Goal: Task Accomplishment & Management: Manage account settings

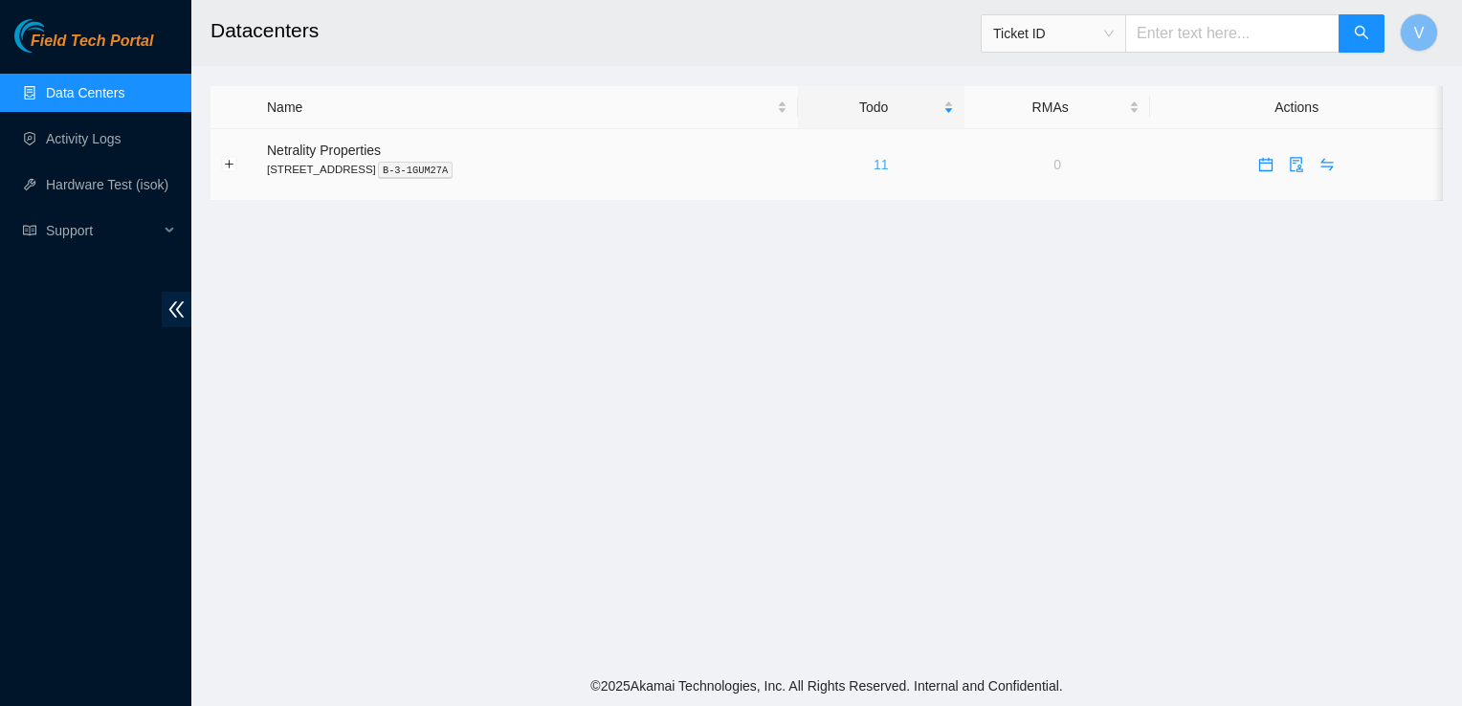
click at [889, 164] on link "11" at bounding box center [881, 164] width 15 height 15
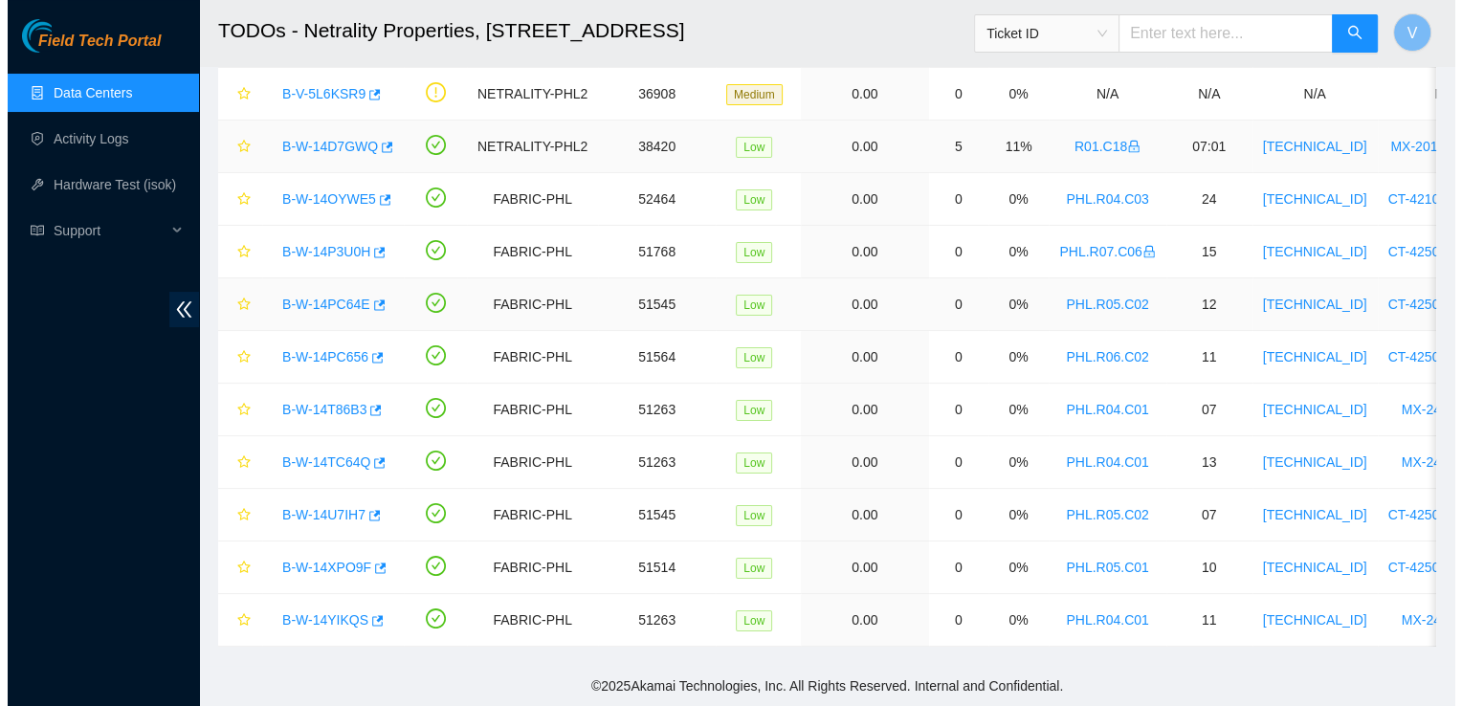
scroll to position [145, 0]
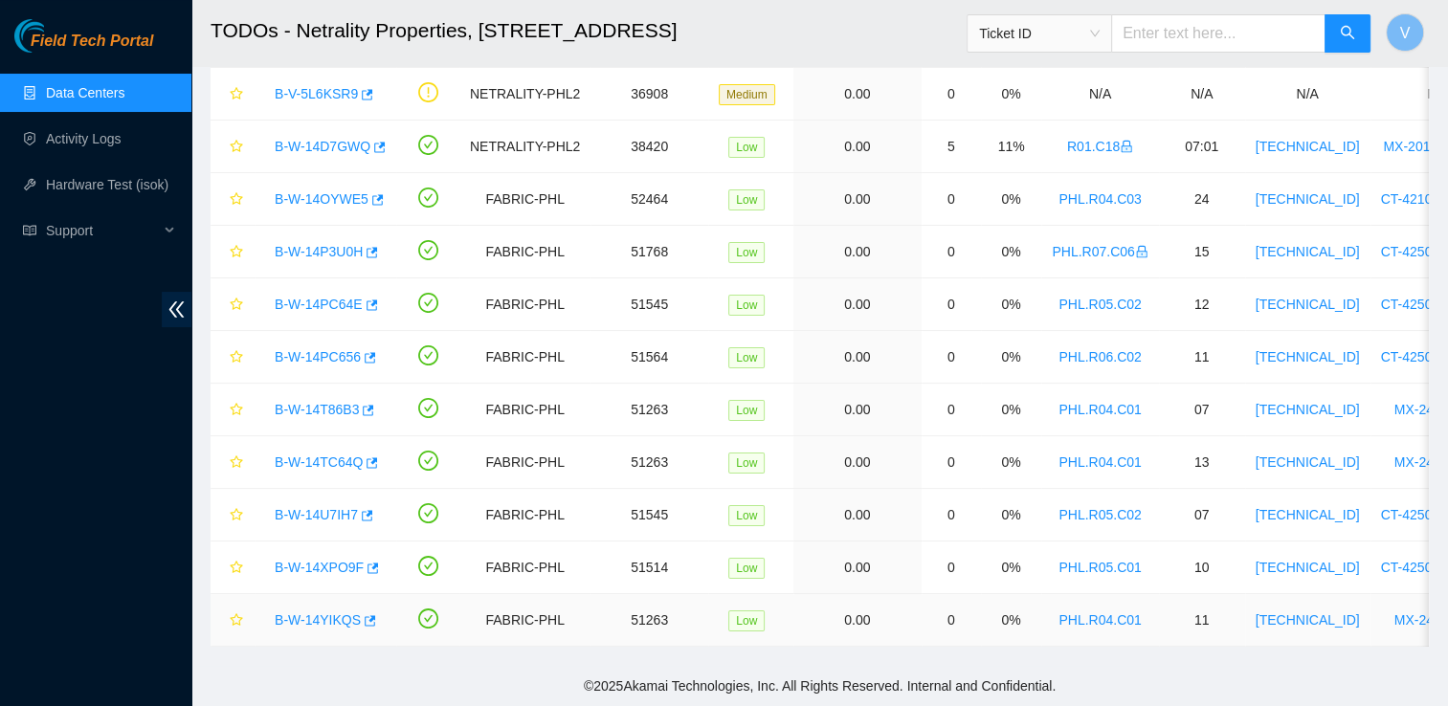
click at [323, 612] on link "B-W-14YIKQS" at bounding box center [318, 619] width 86 height 15
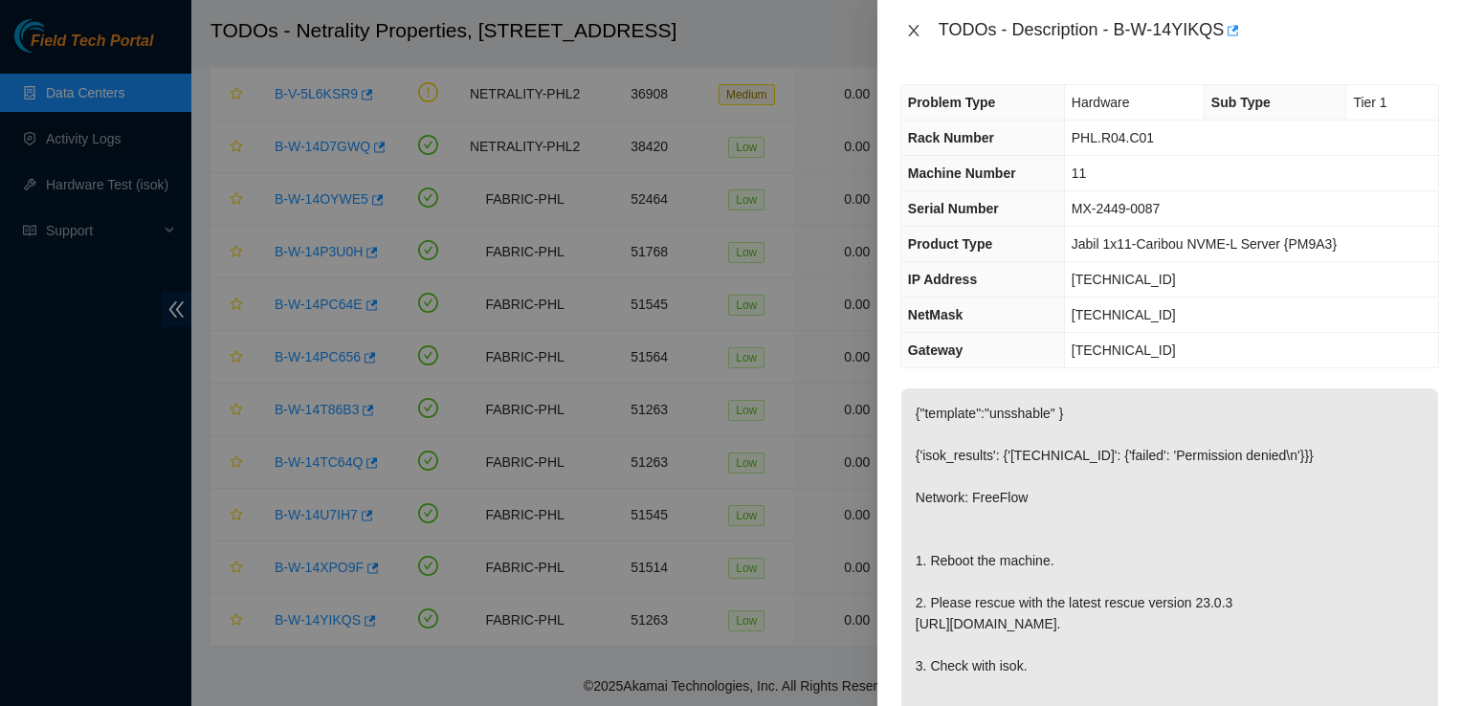
click at [918, 33] on icon "close" at bounding box center [913, 30] width 15 height 15
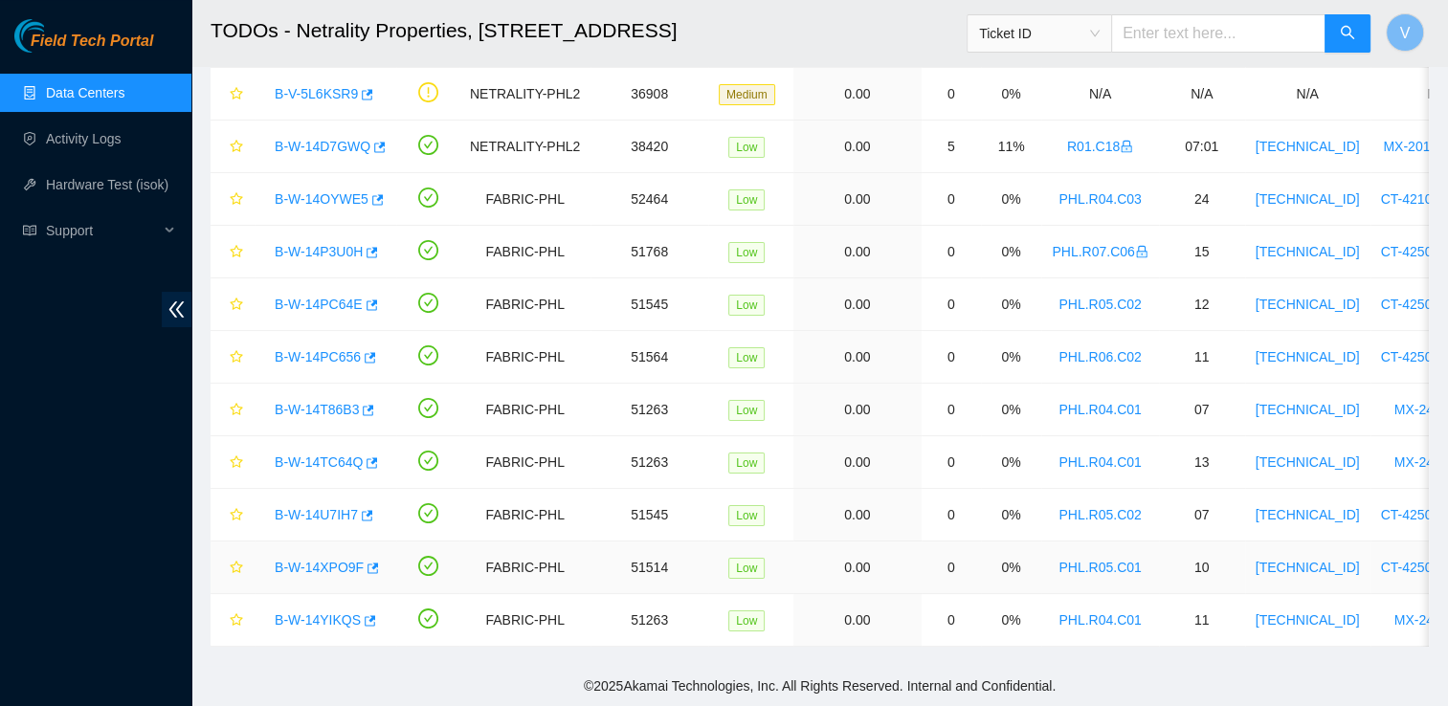
click at [310, 560] on link "B-W-14XPO9F" at bounding box center [319, 567] width 89 height 15
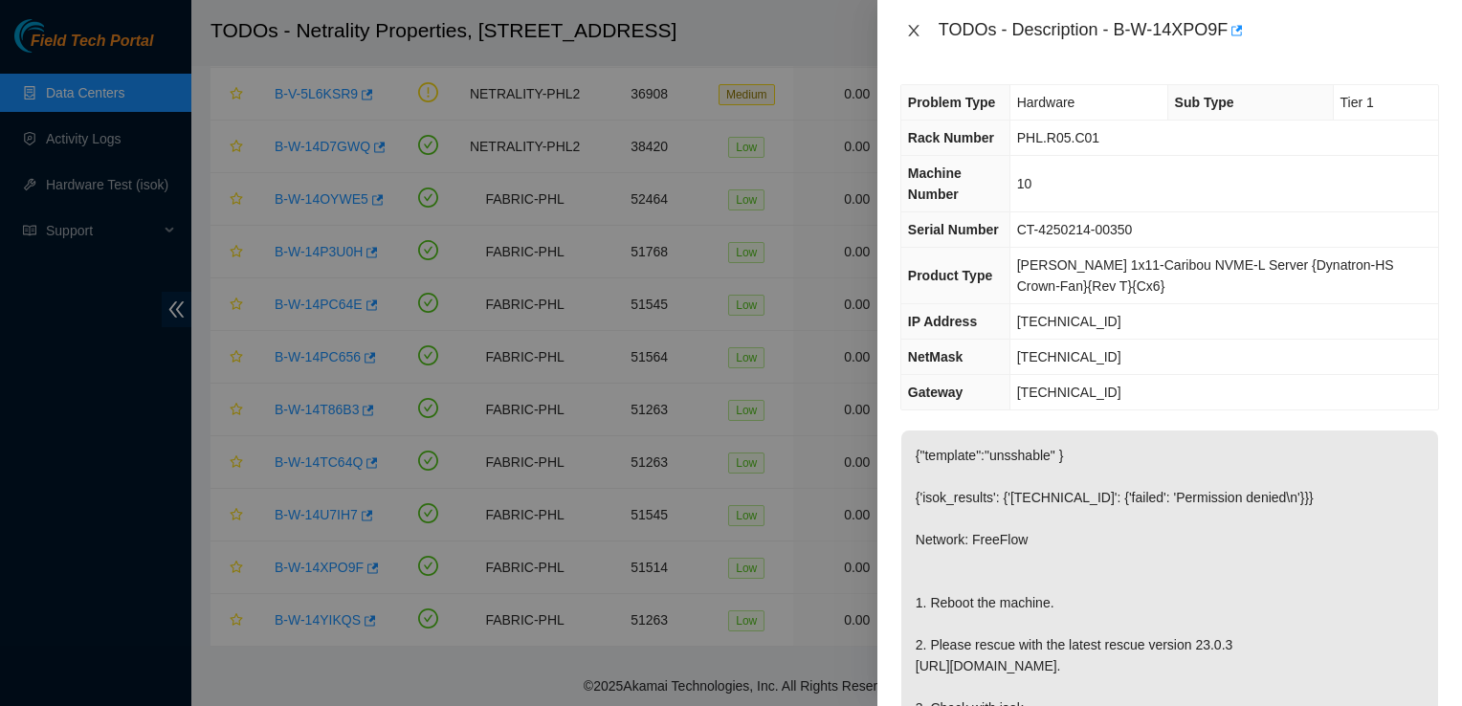
click at [910, 31] on icon "close" at bounding box center [913, 30] width 15 height 15
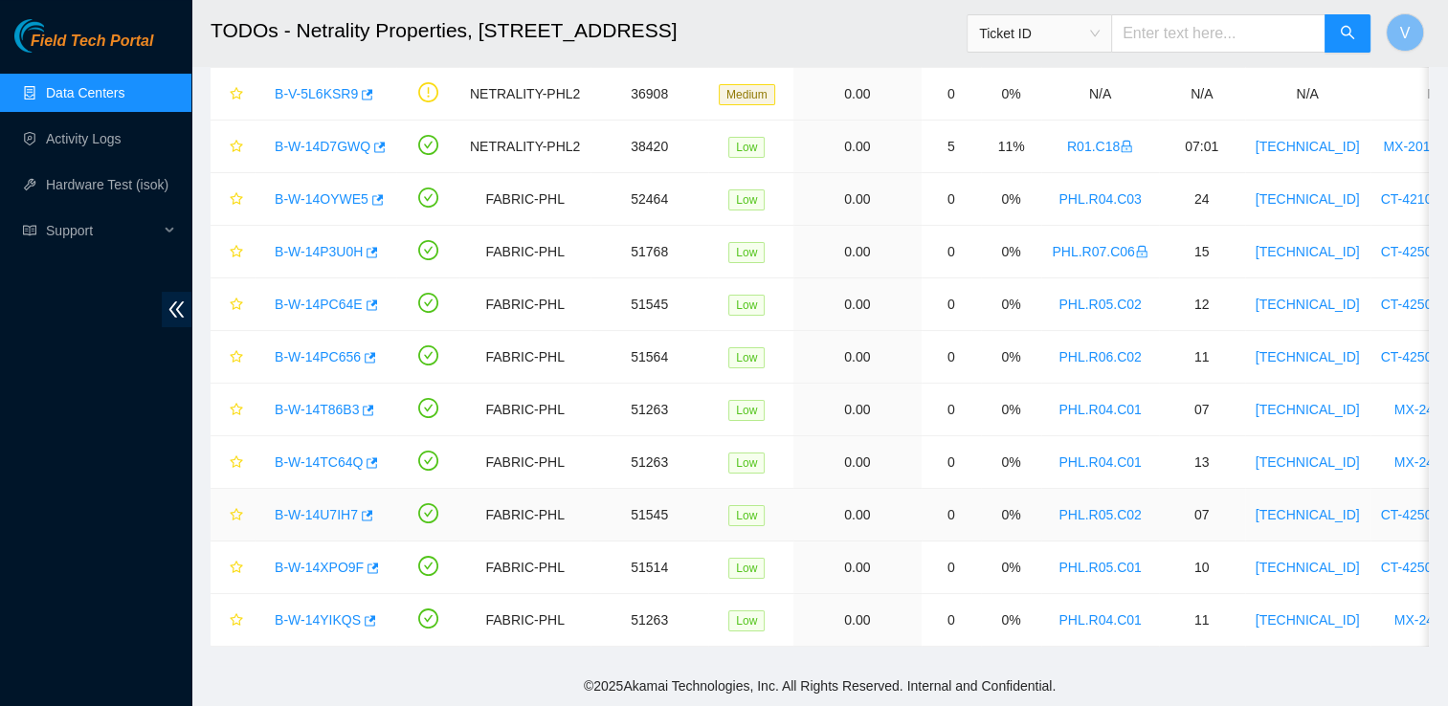
click at [314, 507] on link "B-W-14U7IH7" at bounding box center [316, 514] width 83 height 15
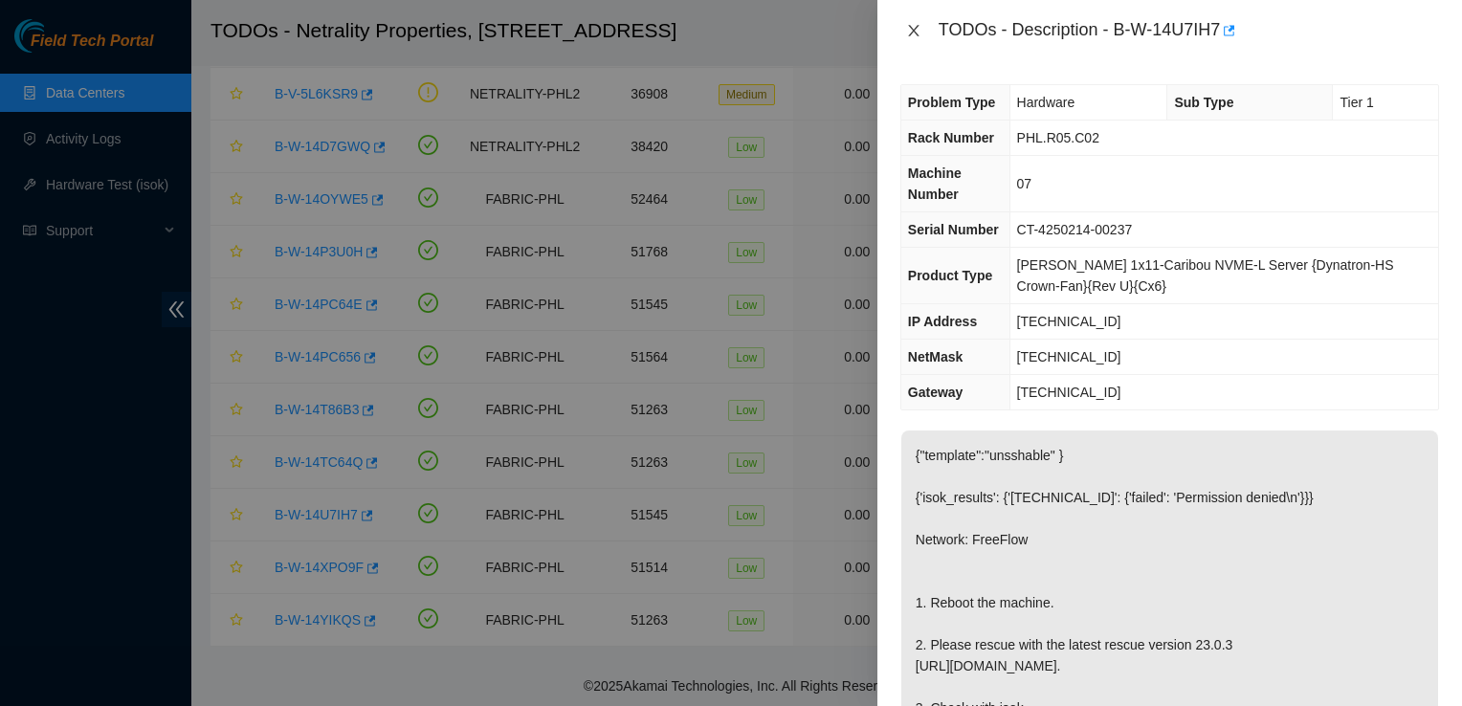
click at [909, 29] on icon "close" at bounding box center [913, 30] width 15 height 15
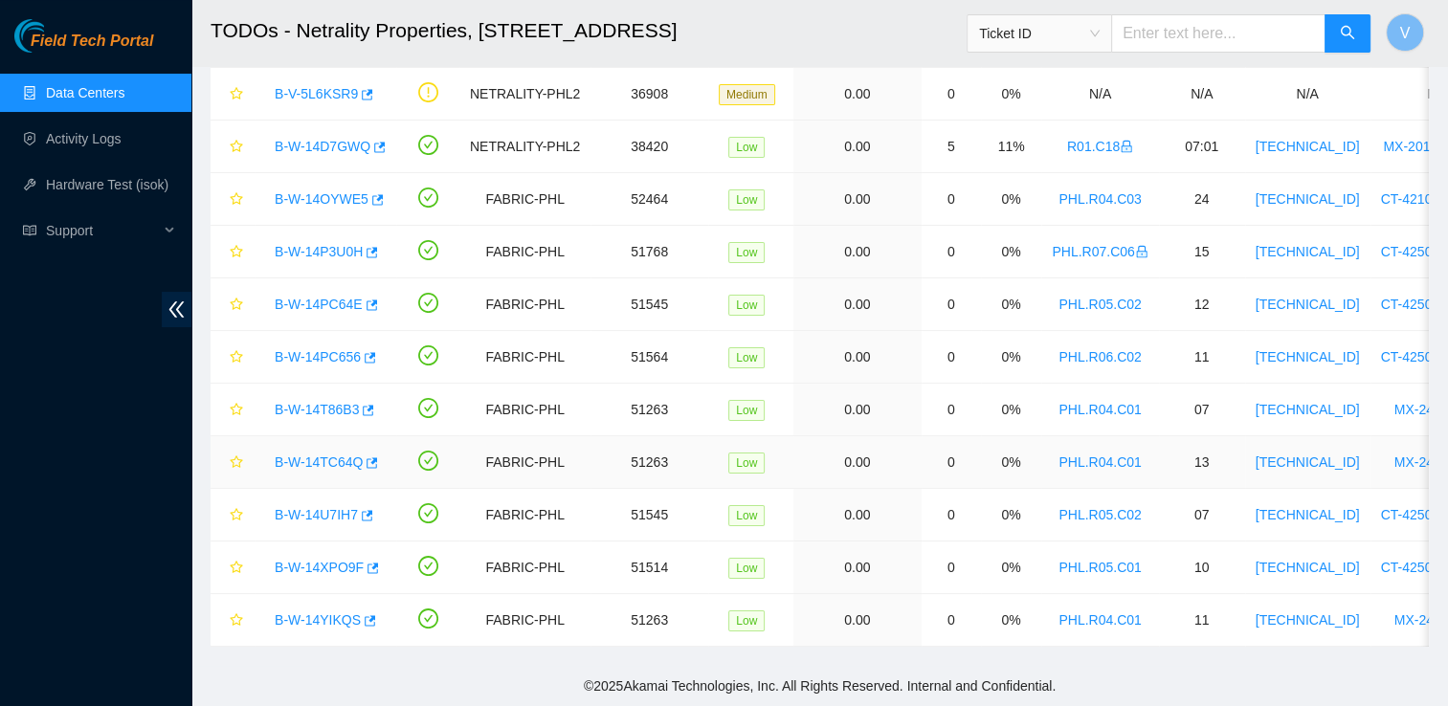
click at [293, 454] on link "B-W-14TC64Q" at bounding box center [319, 461] width 88 height 15
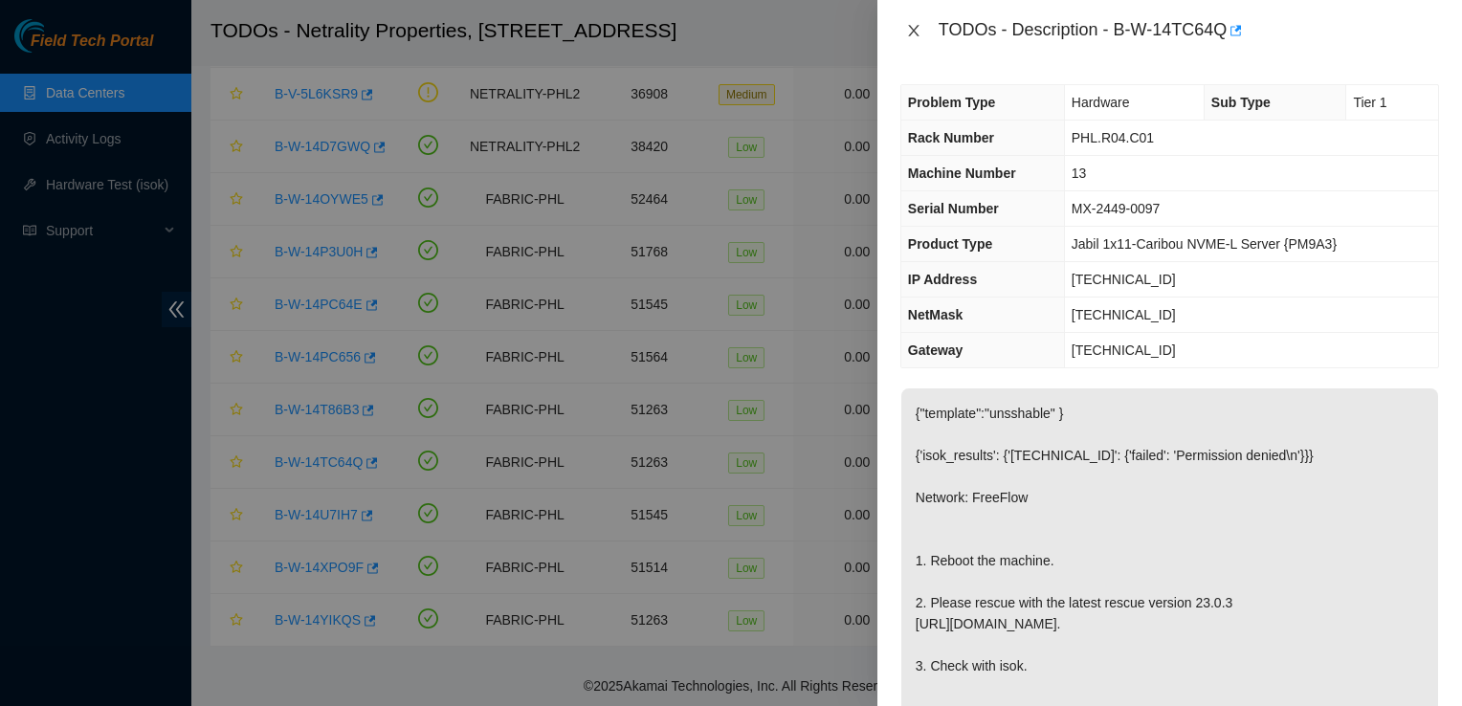
click at [915, 29] on icon "close" at bounding box center [913, 30] width 11 height 11
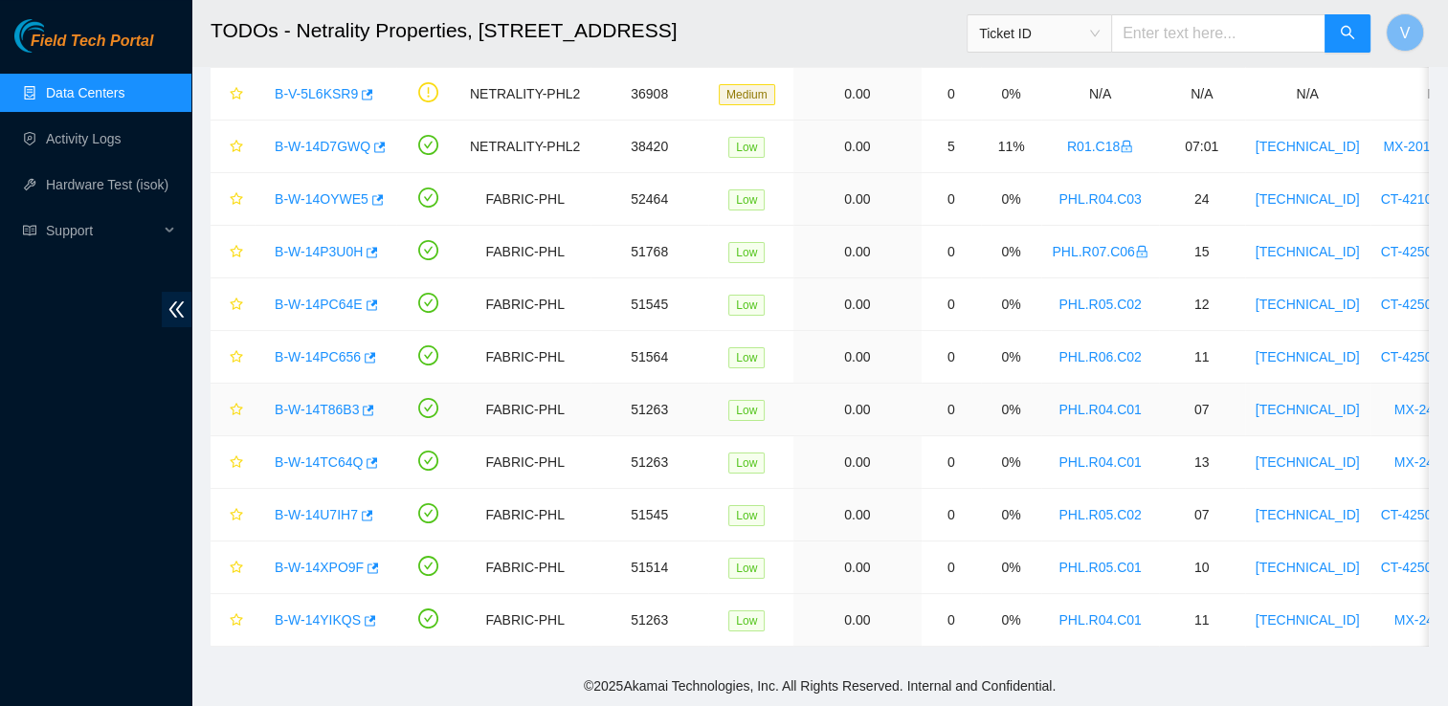
click at [318, 402] on link "B-W-14T86B3" at bounding box center [317, 409] width 84 height 15
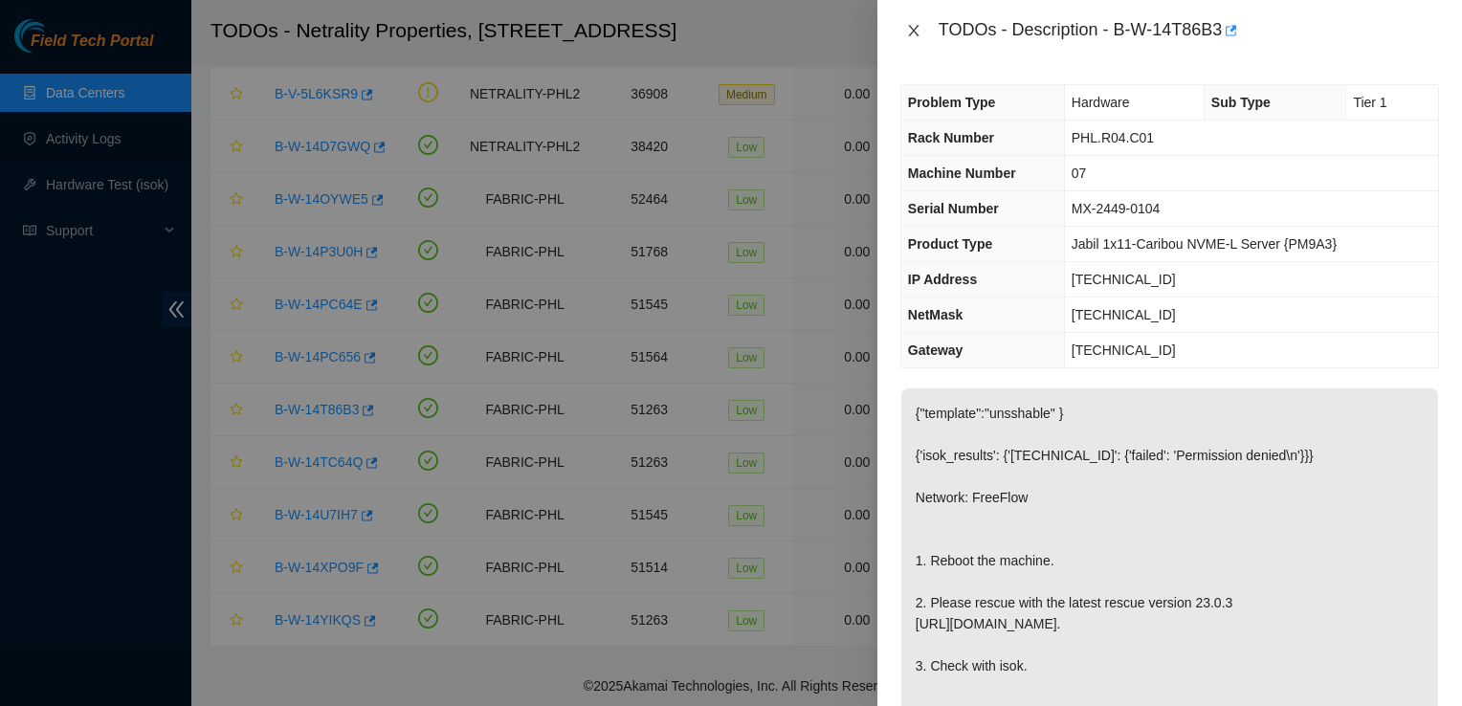
click at [914, 25] on icon "close" at bounding box center [913, 30] width 15 height 15
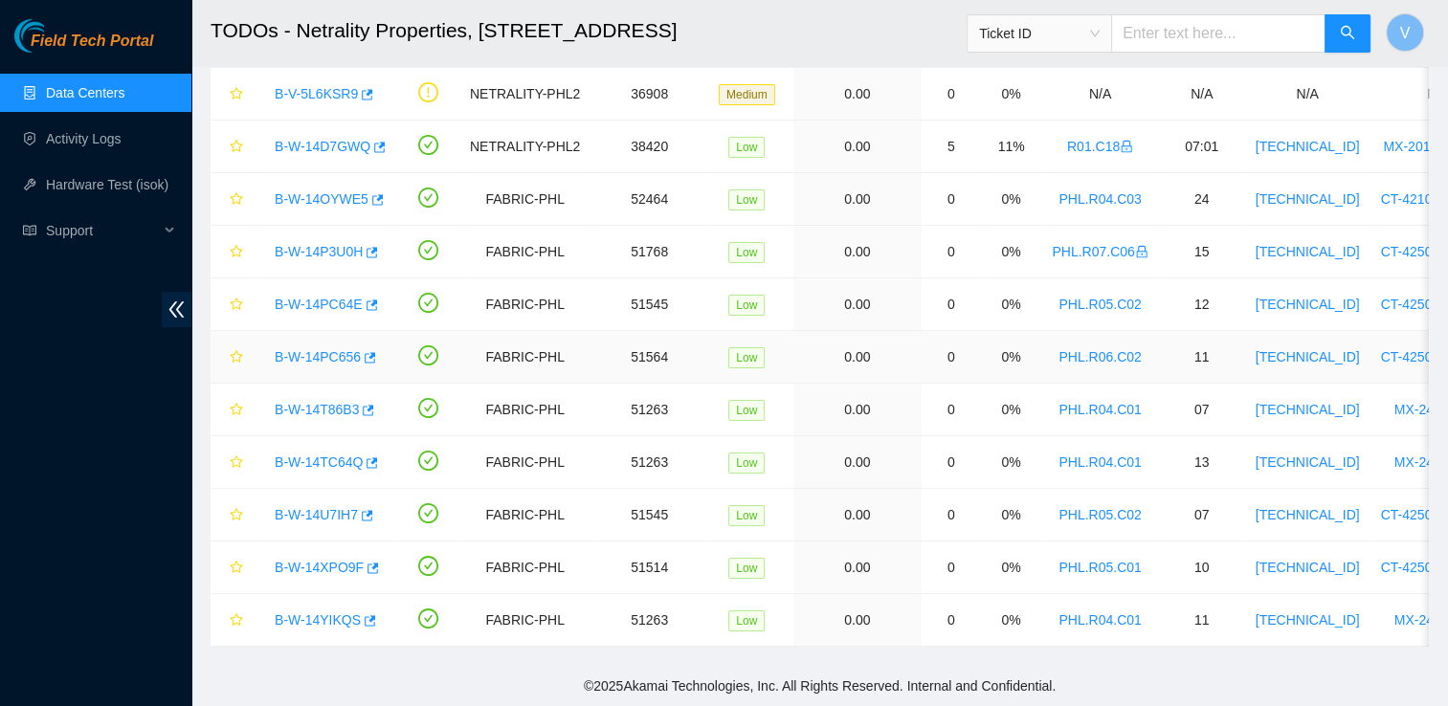
click at [304, 354] on link "B-W-14PC656" at bounding box center [318, 356] width 86 height 15
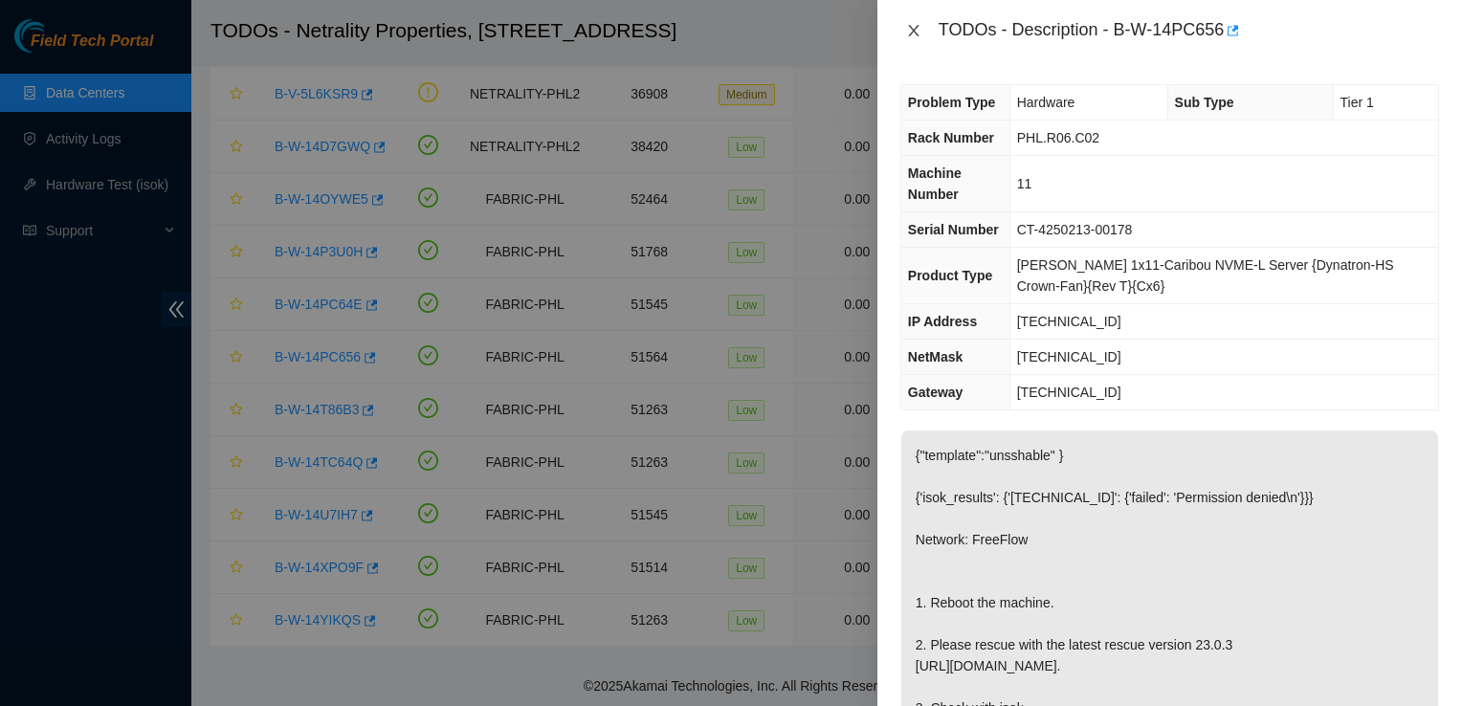
click at [911, 29] on icon "close" at bounding box center [913, 30] width 15 height 15
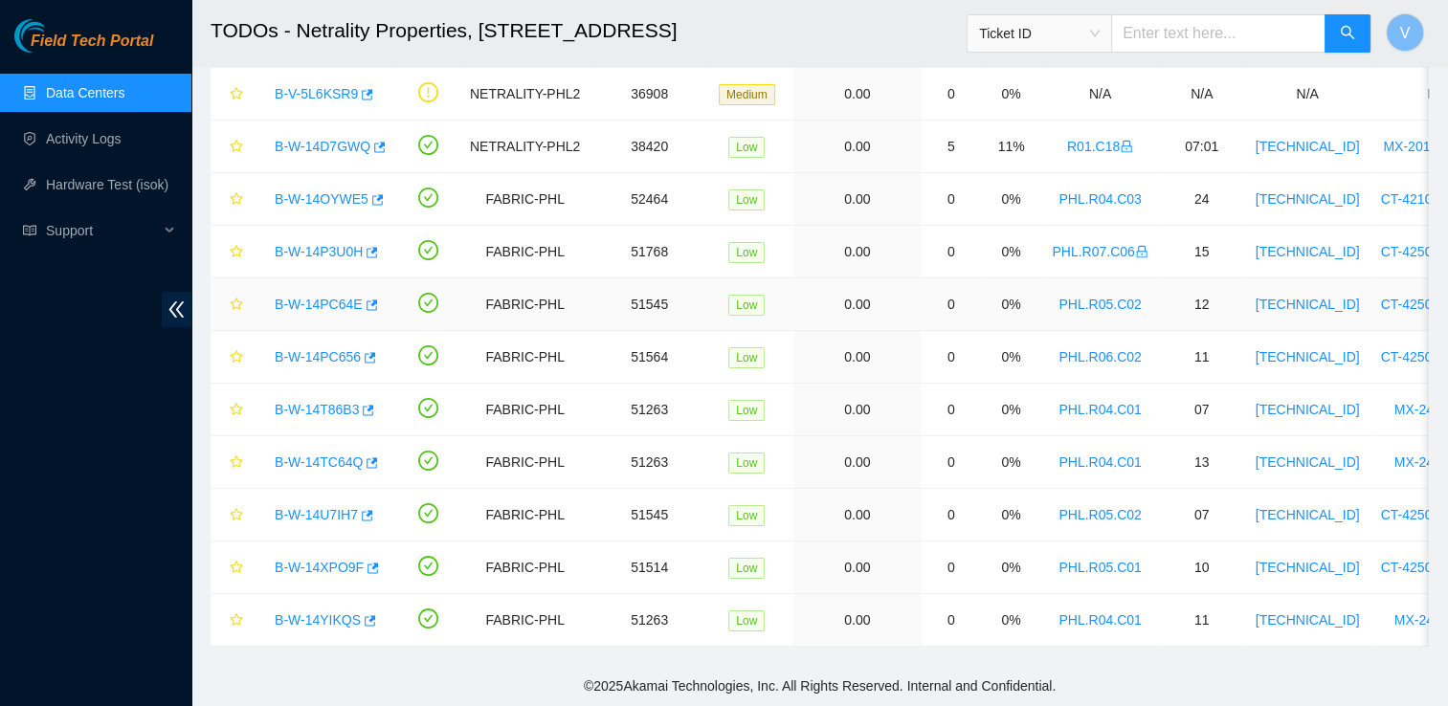
click at [317, 301] on link "B-W-14PC64E" at bounding box center [319, 304] width 88 height 15
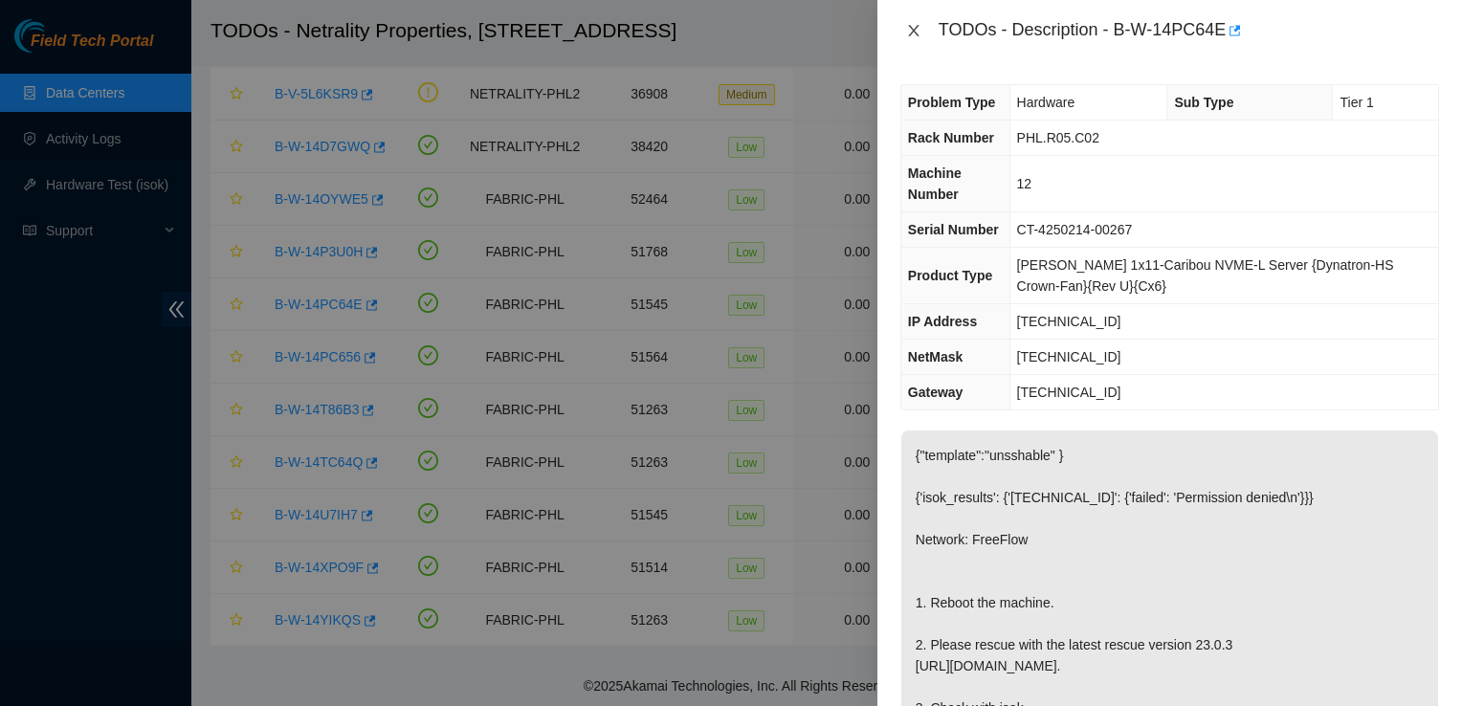
click at [914, 33] on icon "close" at bounding box center [913, 30] width 15 height 15
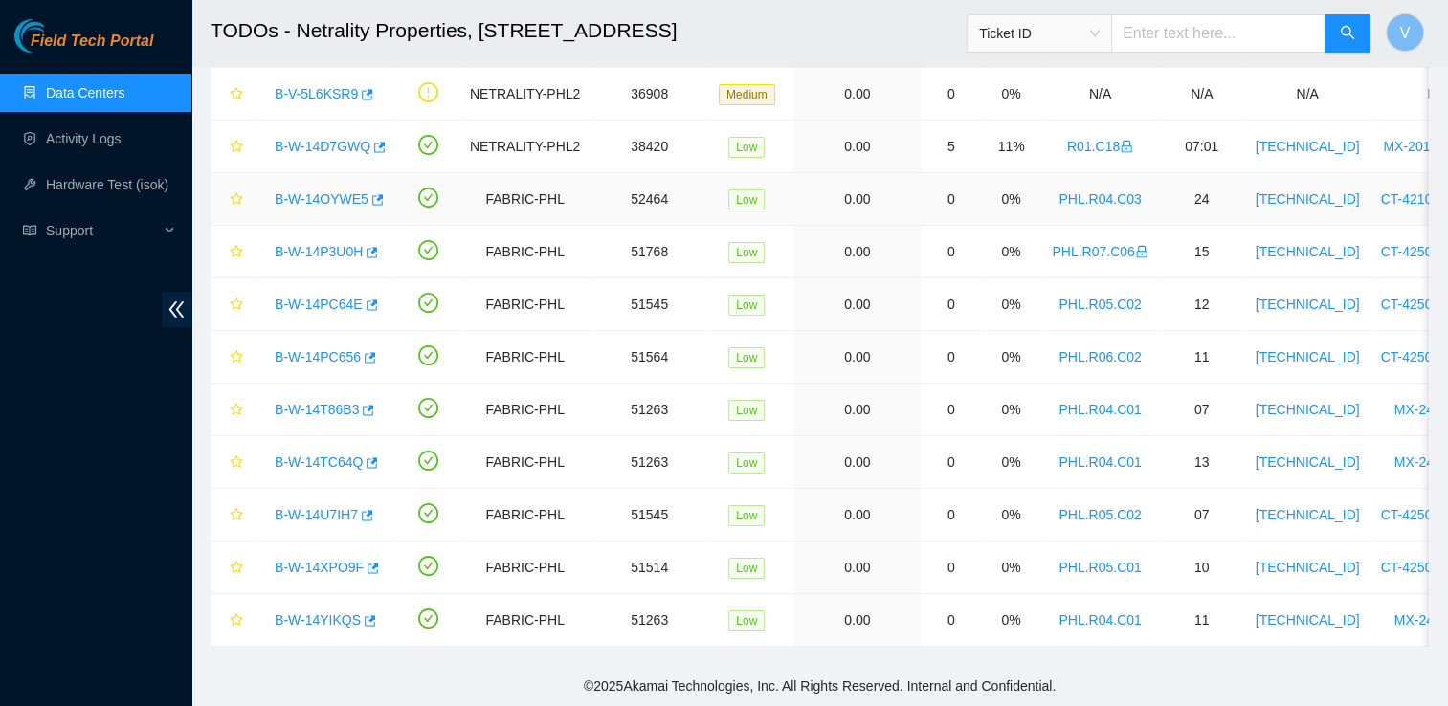
click at [338, 191] on link "B-W-14OYWE5" at bounding box center [322, 198] width 94 height 15
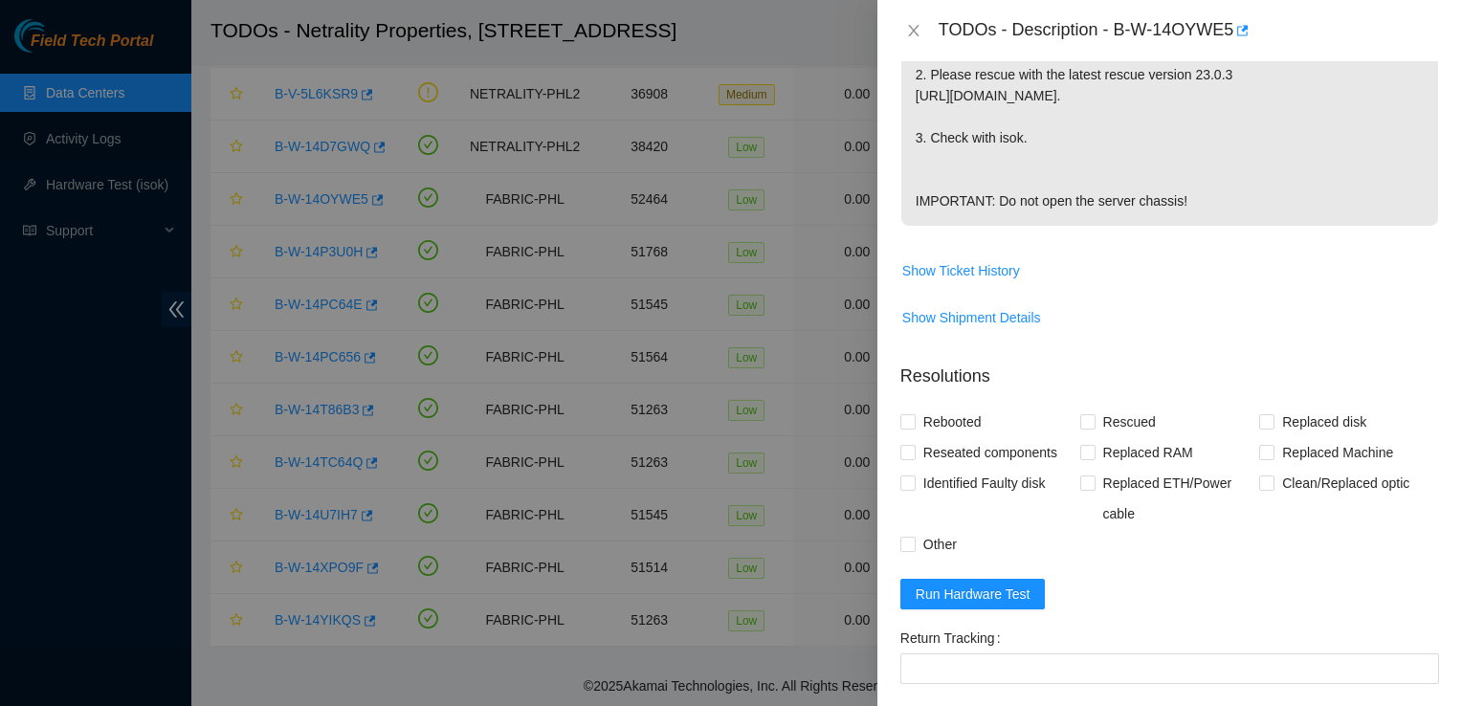
scroll to position [528, 0]
click at [957, 281] on span "Show Ticket History" at bounding box center [961, 270] width 118 height 21
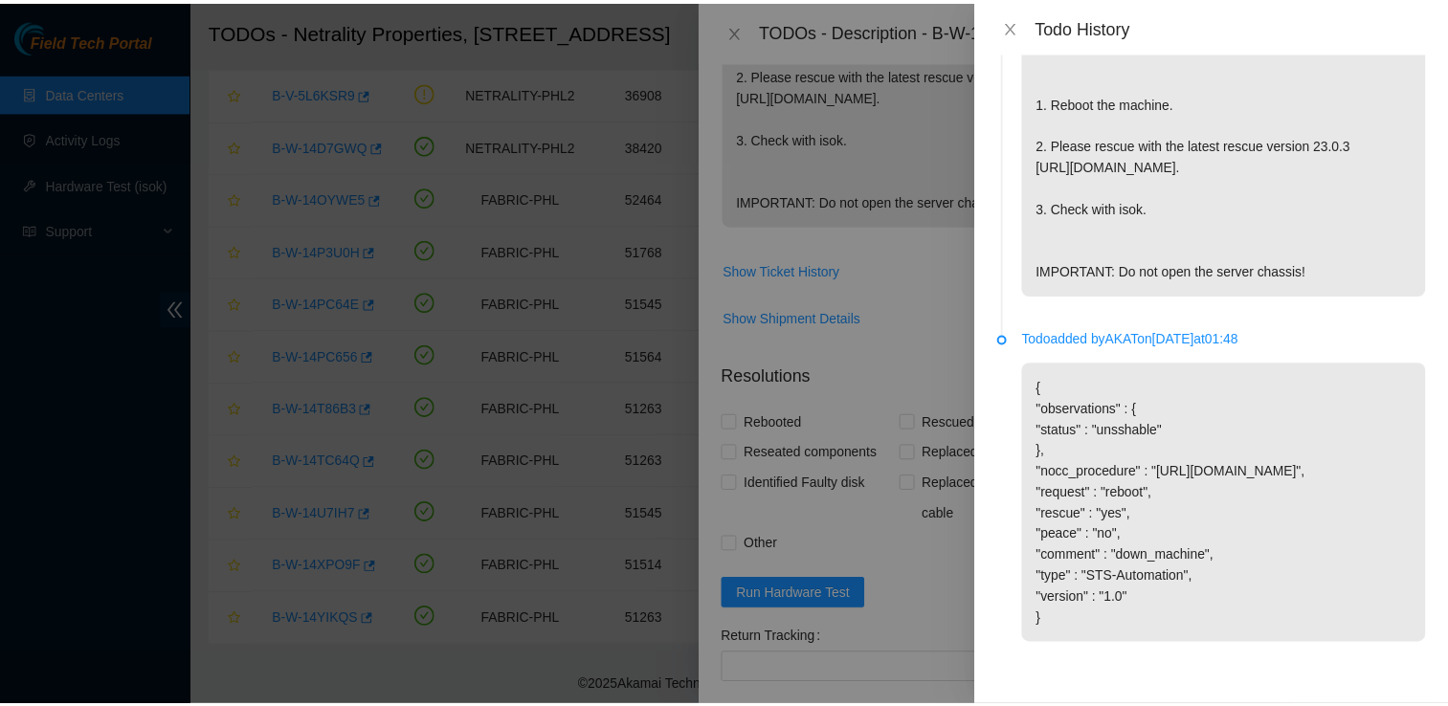
scroll to position [255, 0]
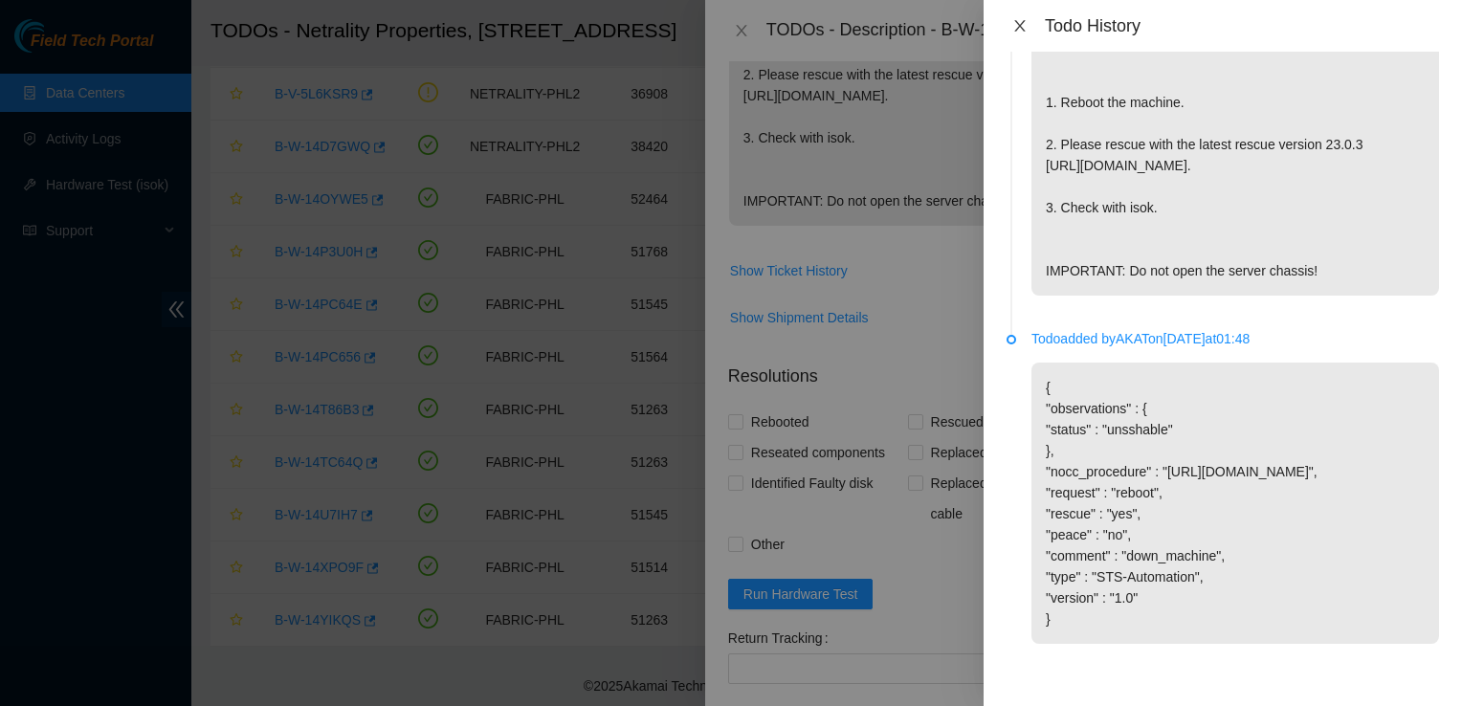
click at [1010, 21] on button "Close" at bounding box center [1019, 26] width 27 height 18
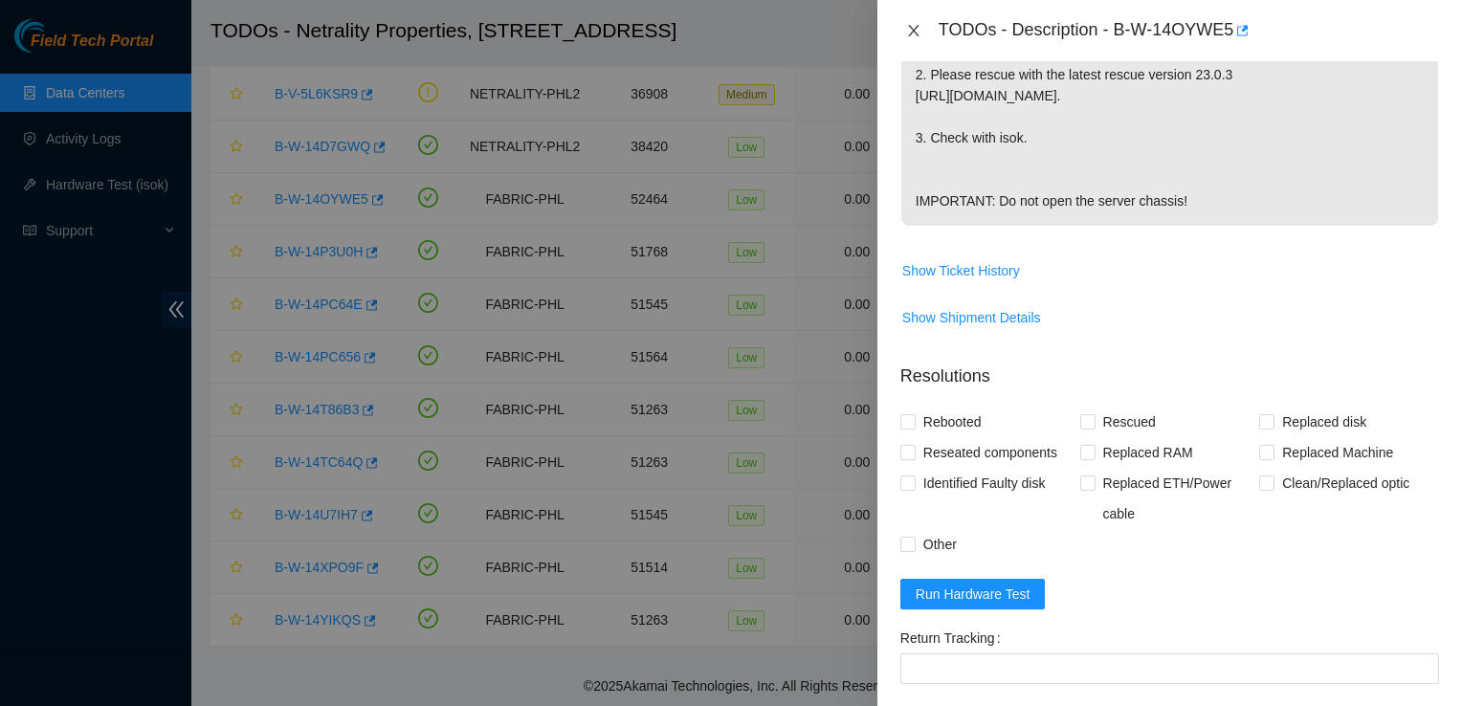
click at [909, 26] on icon "close" at bounding box center [913, 30] width 11 height 11
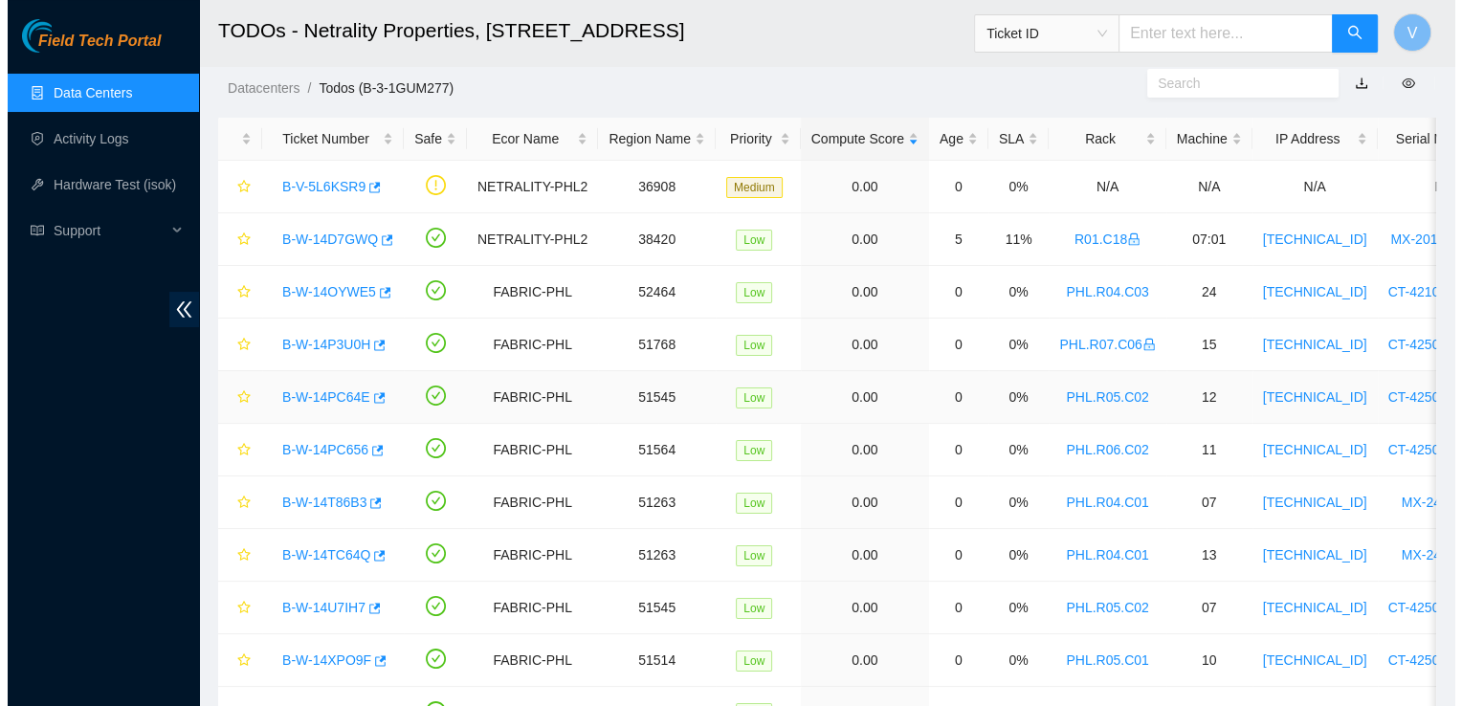
scroll to position [67, 0]
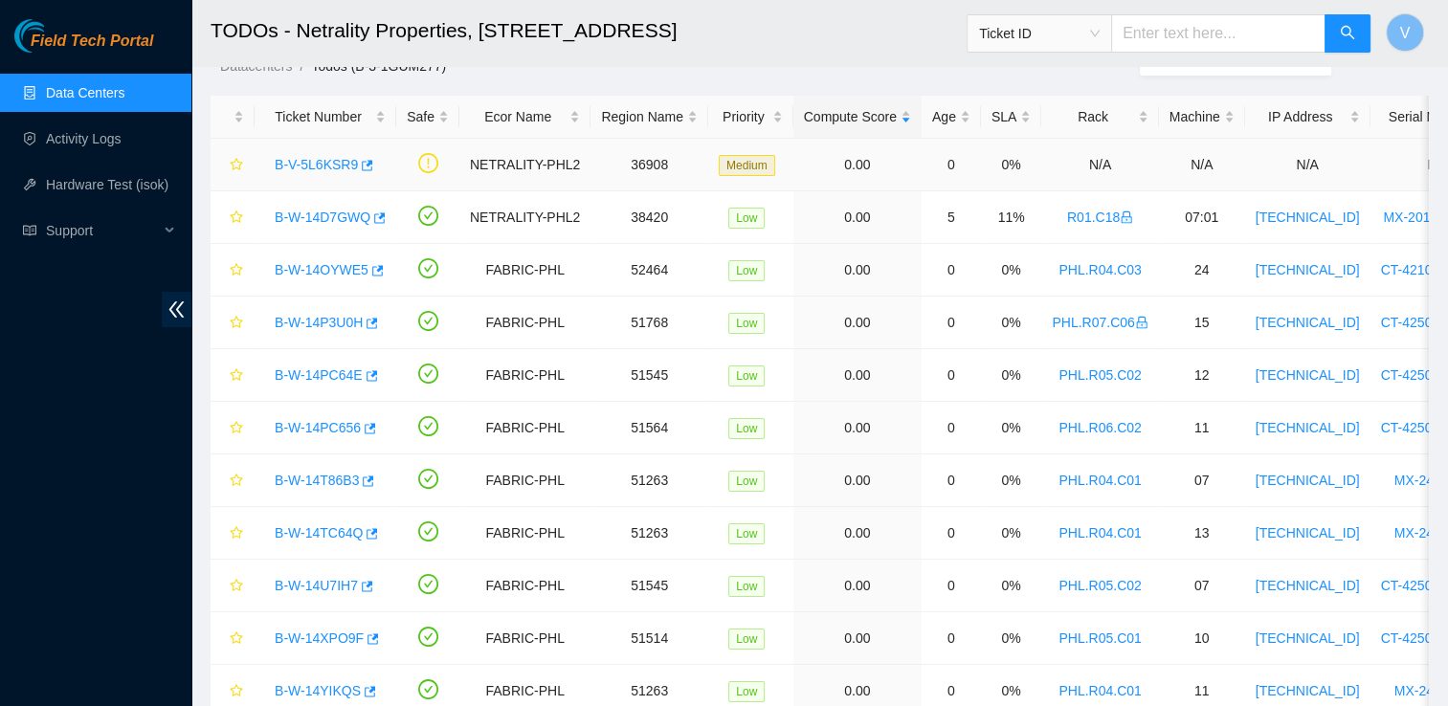
click at [340, 166] on link "B-V-5L6KSR9" at bounding box center [316, 164] width 83 height 15
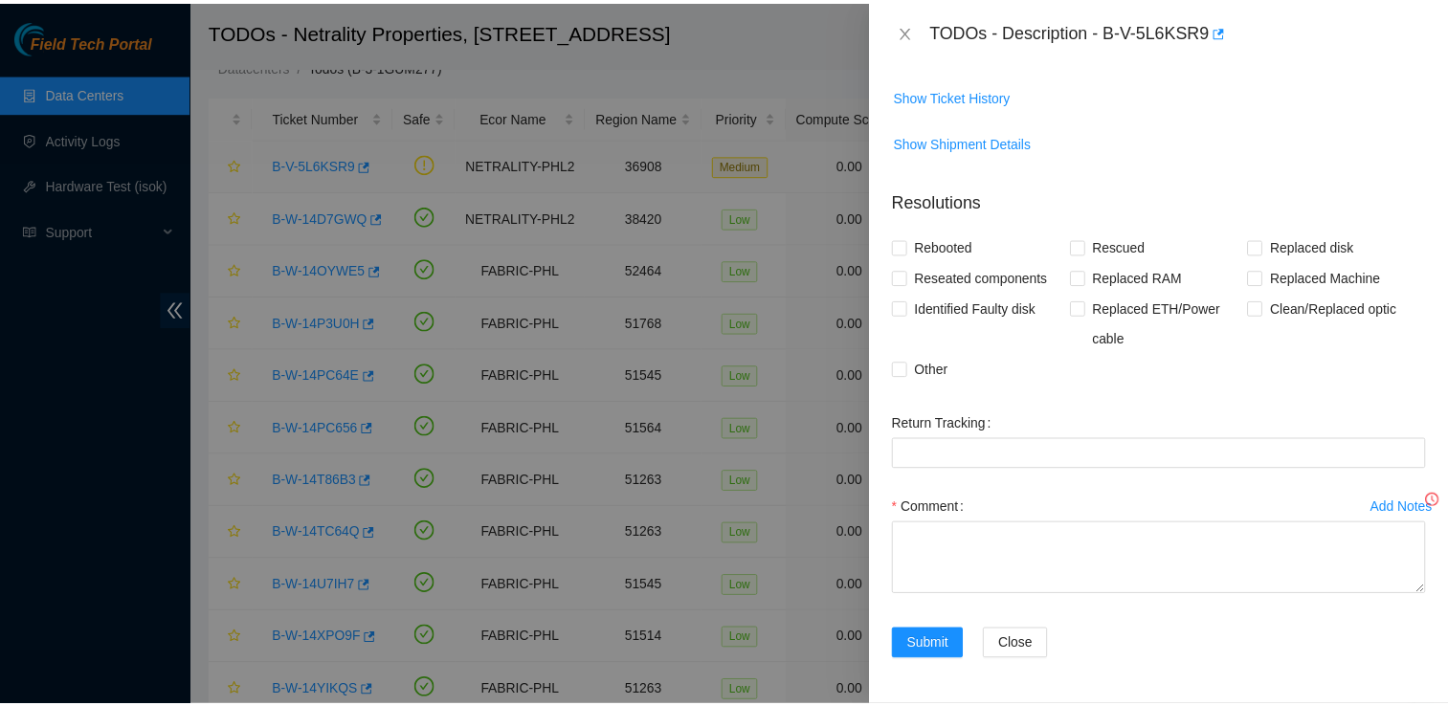
scroll to position [364, 0]
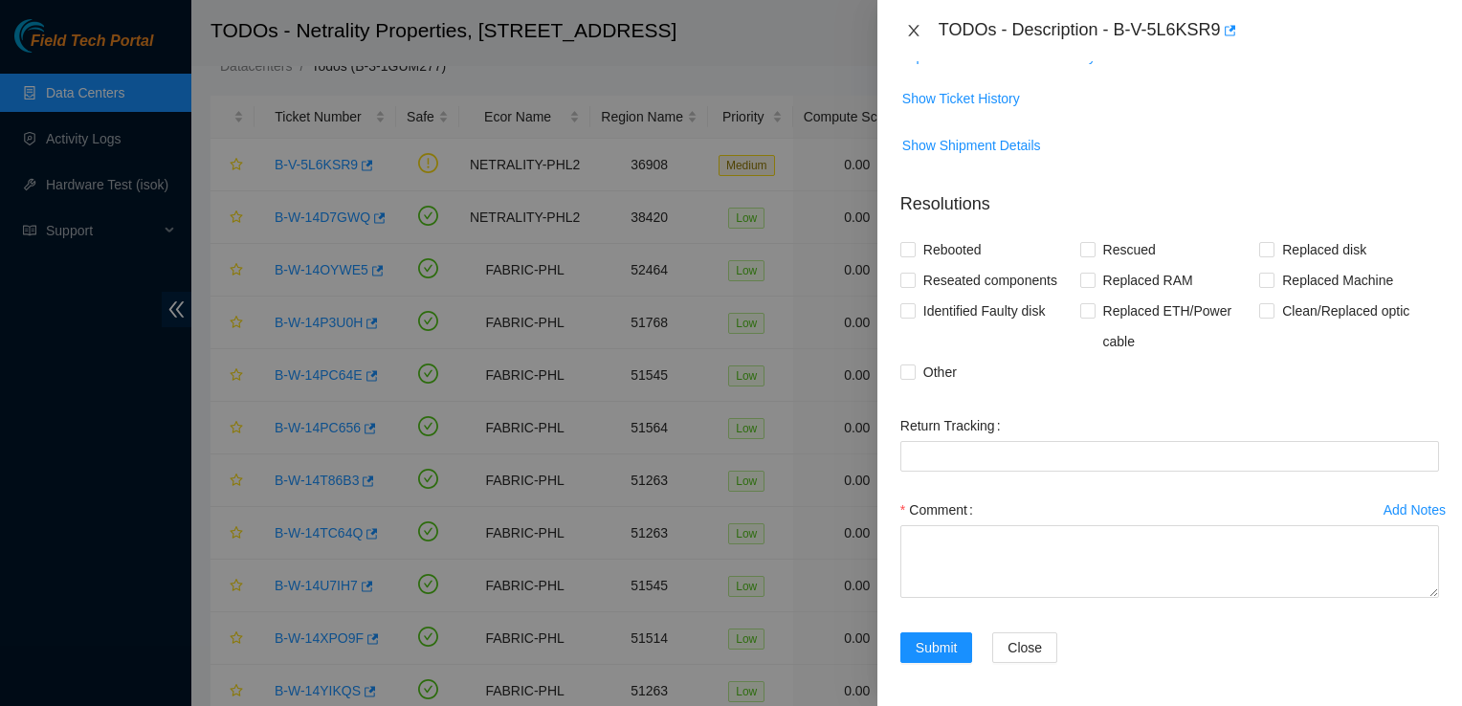
click at [914, 33] on icon "close" at bounding box center [913, 30] width 15 height 15
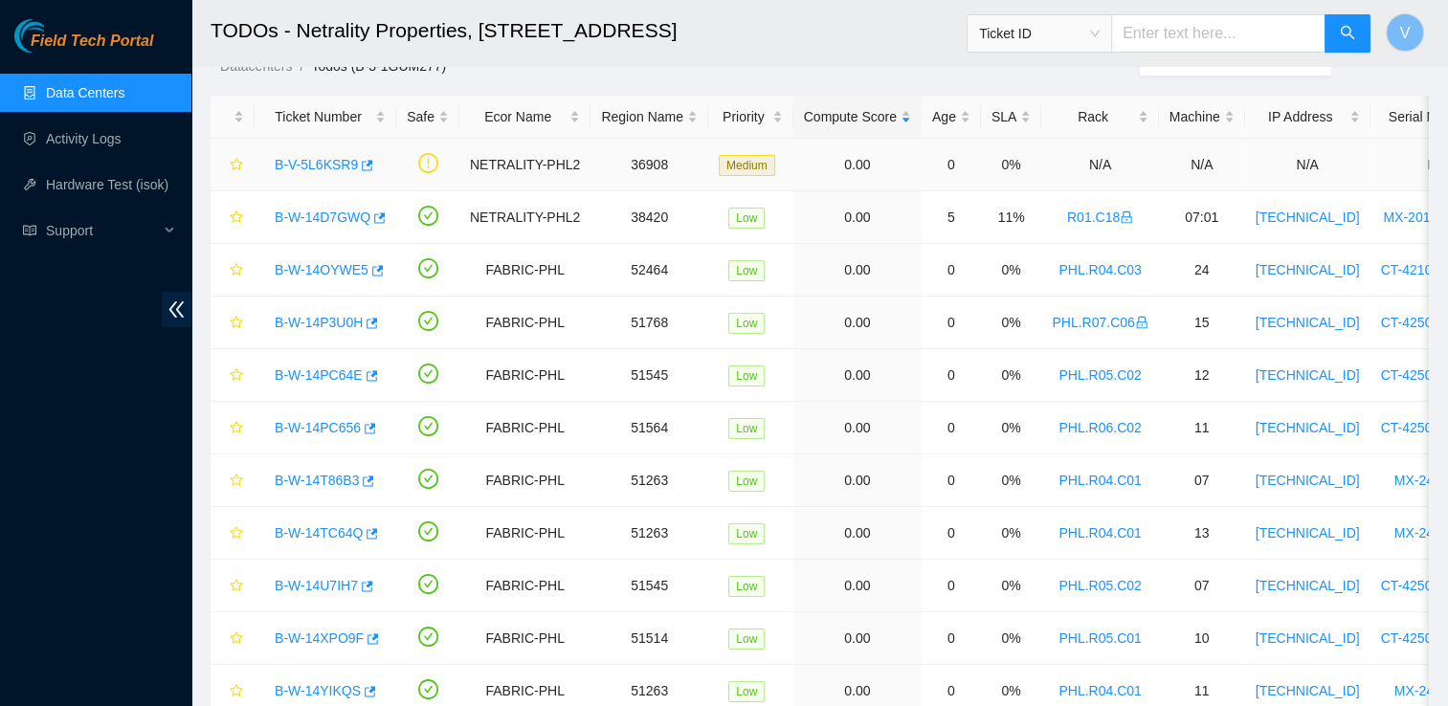
scroll to position [392, 0]
click at [360, 167] on icon "button" at bounding box center [365, 165] width 13 height 13
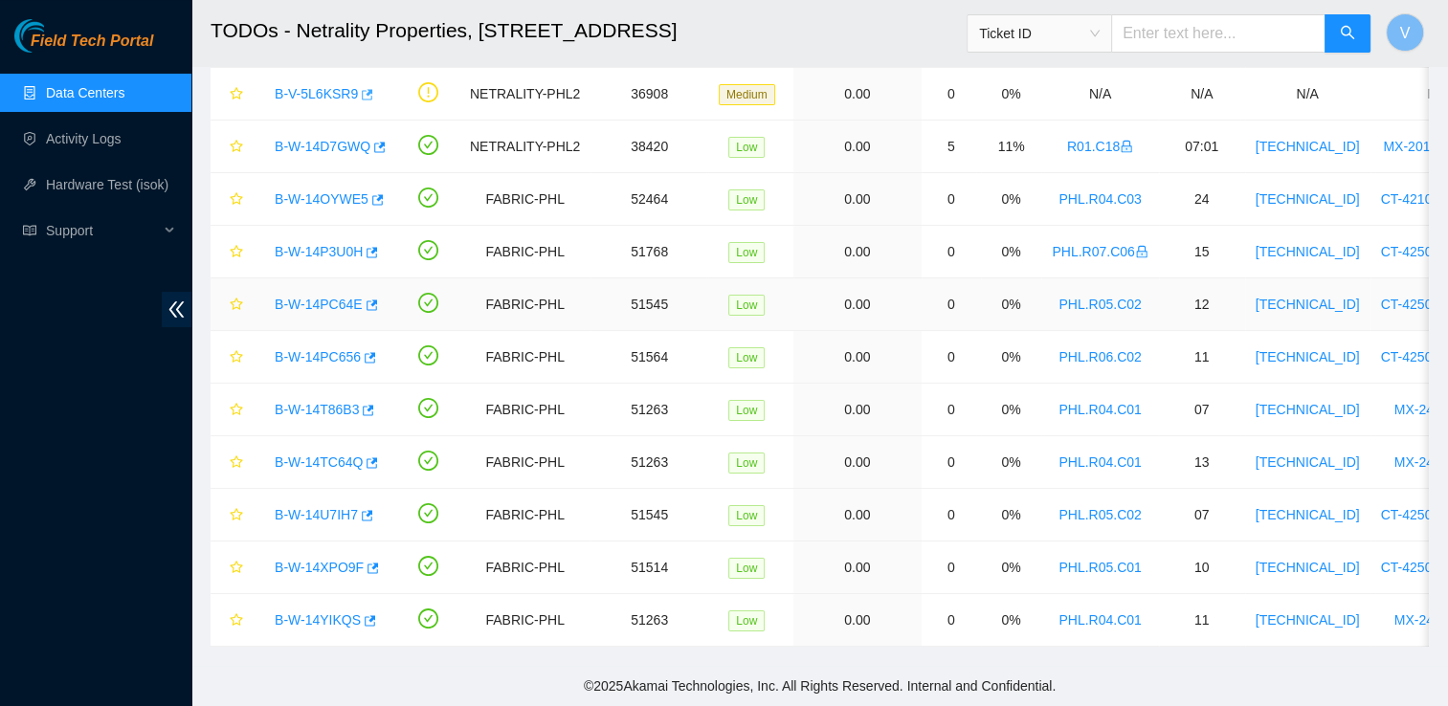
scroll to position [0, 0]
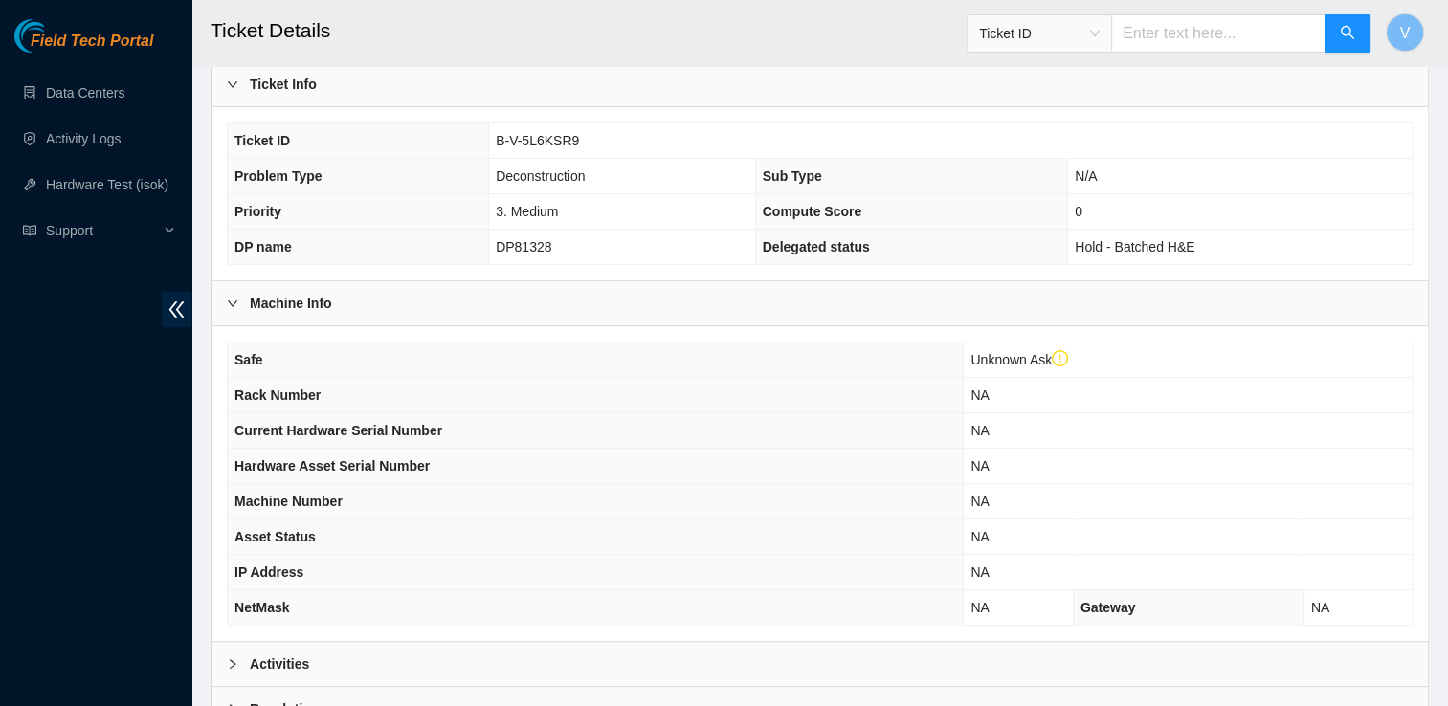
scroll to position [622, 0]
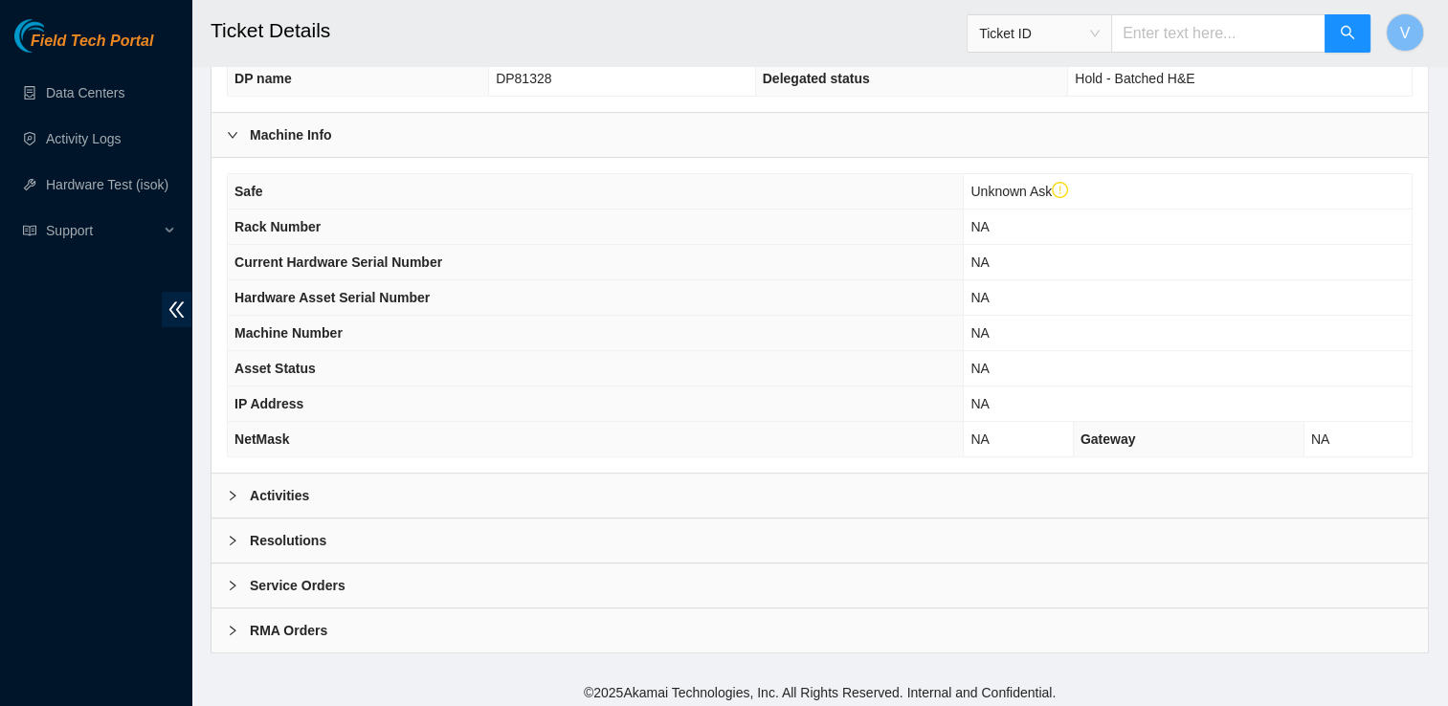
click at [578, 499] on div "Activities" at bounding box center [819, 496] width 1216 height 44
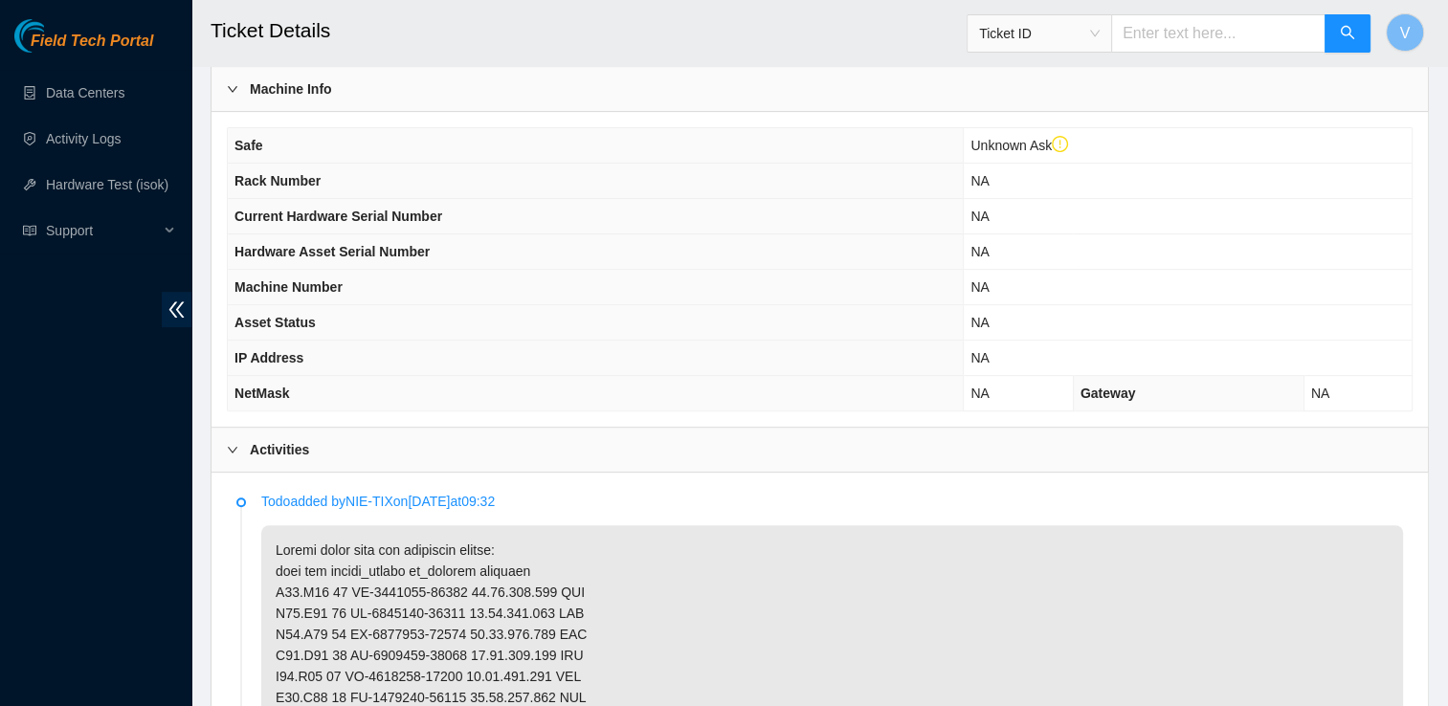
scroll to position [631, 0]
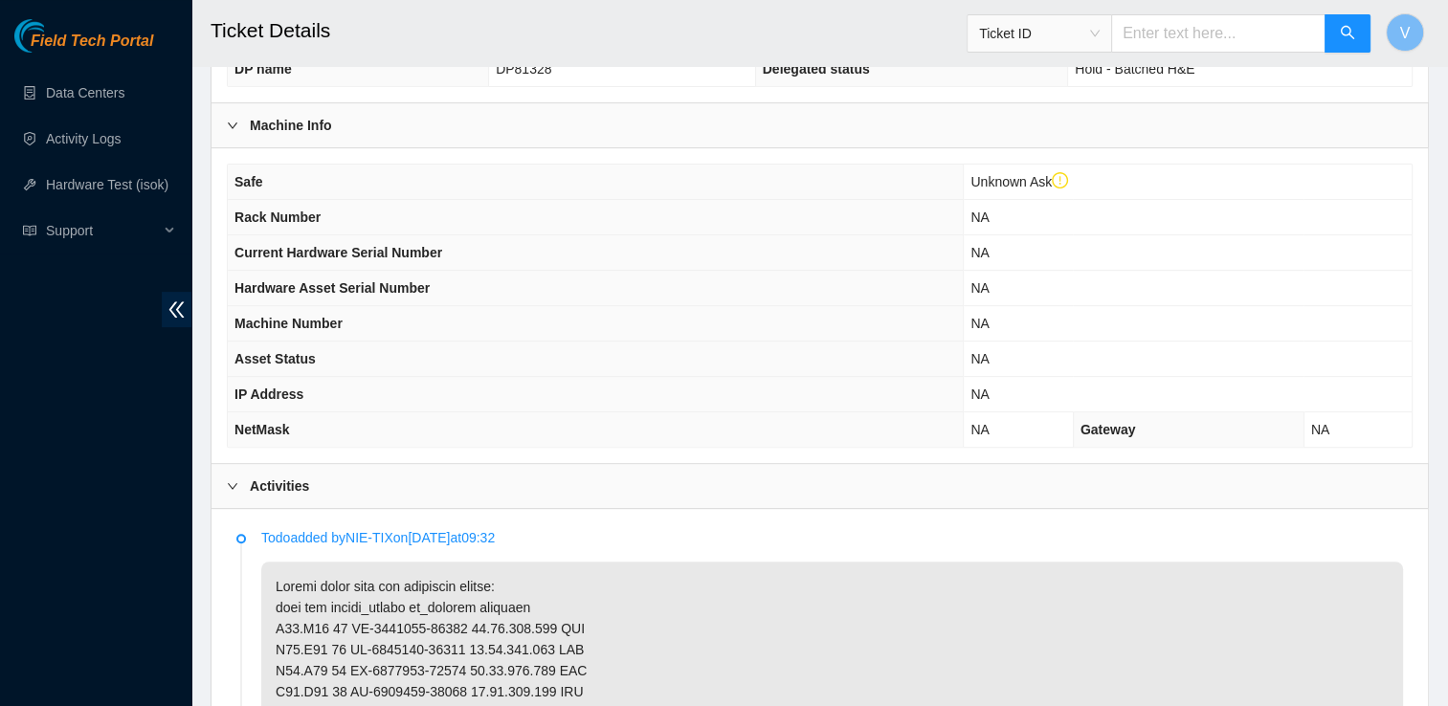
click at [321, 485] on div "Activities" at bounding box center [819, 486] width 1216 height 44
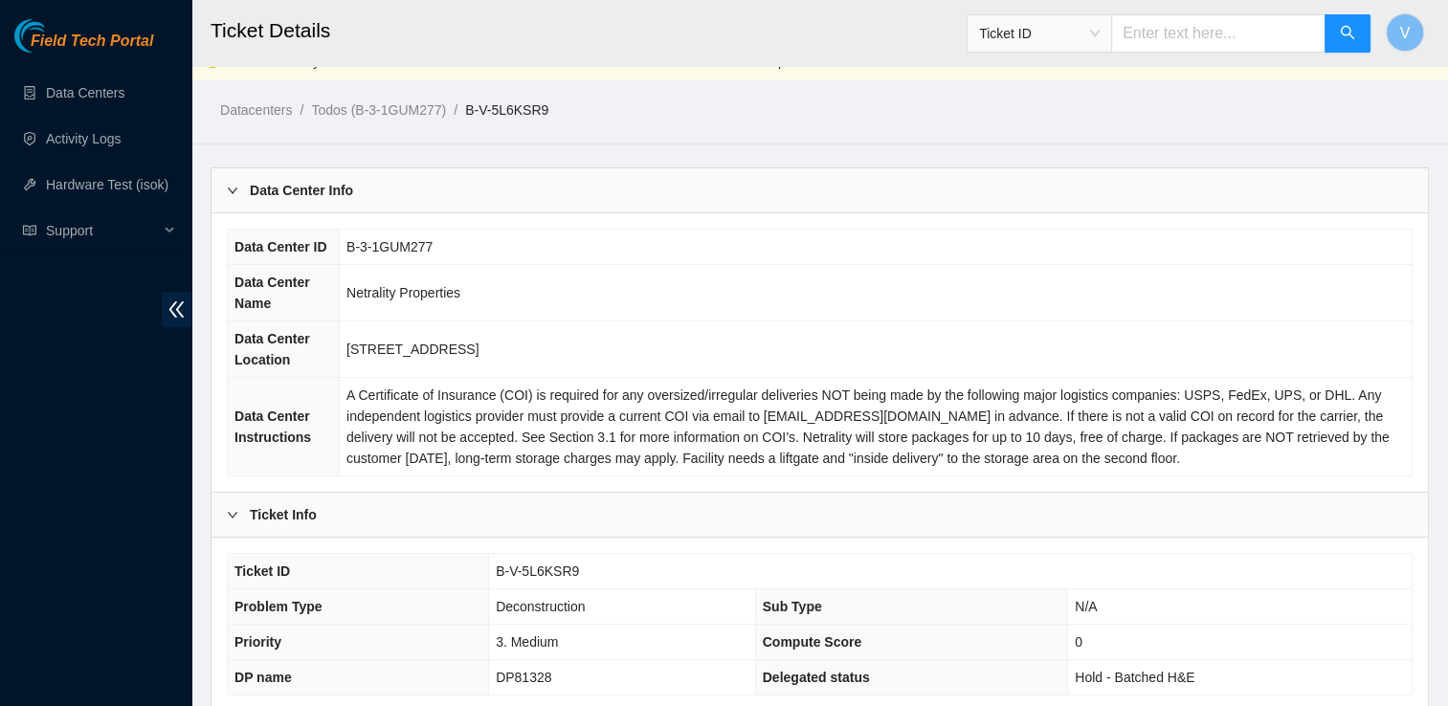
scroll to position [0, 0]
